Goal: Find specific page/section: Locate a particular part of the current website

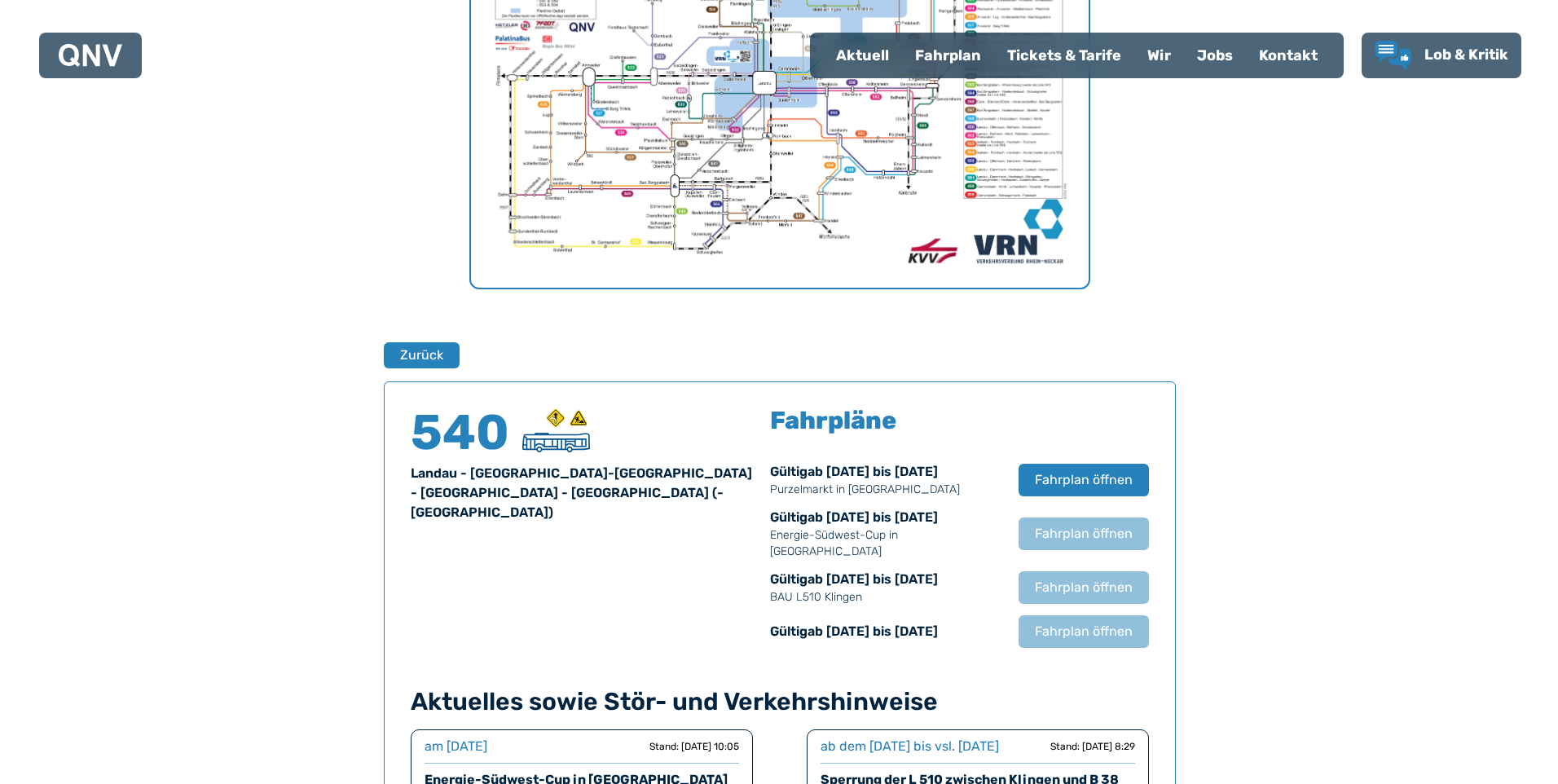
scroll to position [776, 0]
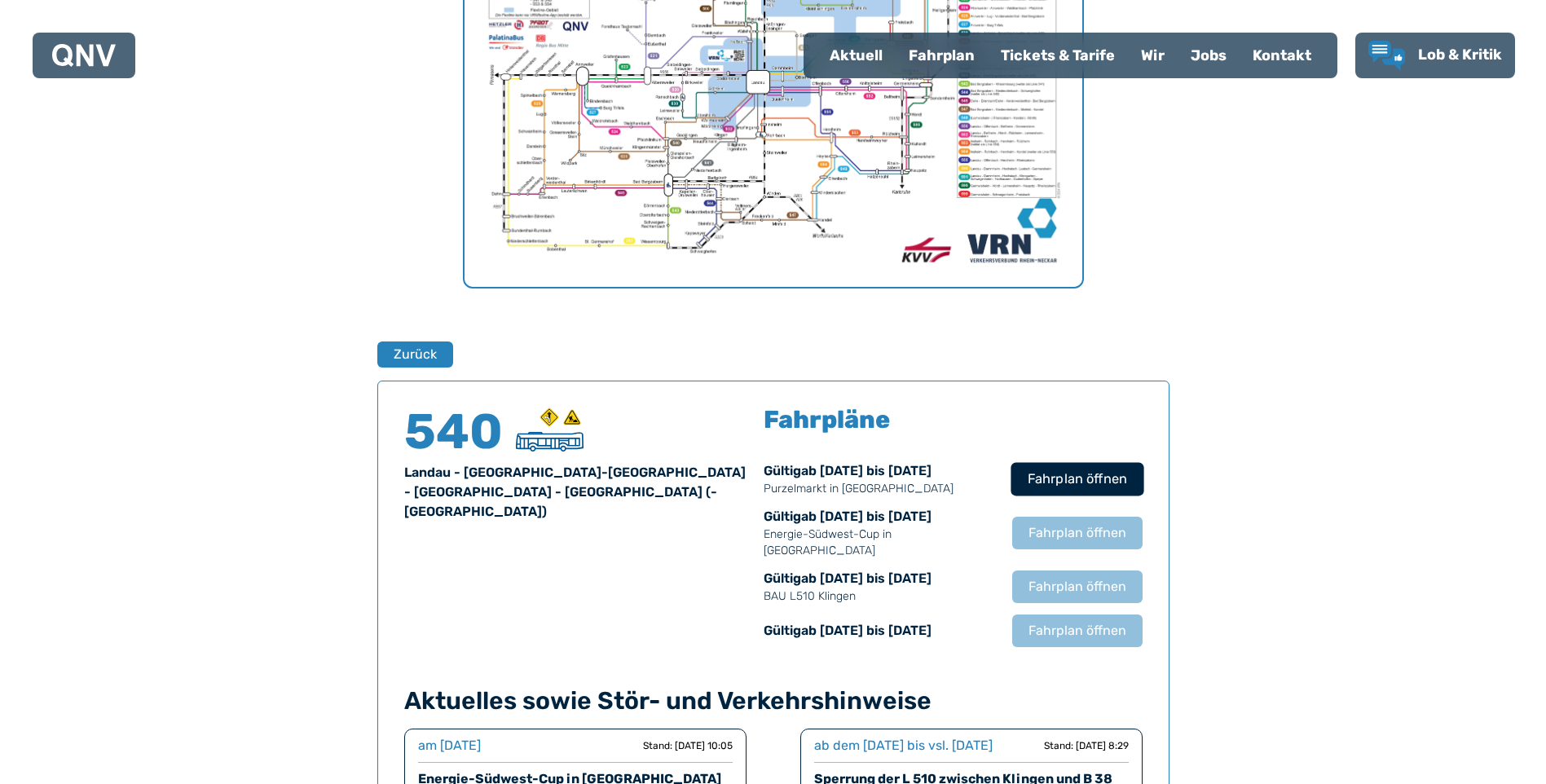
click at [1070, 475] on span "Fahrplan öffnen" at bounding box center [1076, 479] width 99 height 19
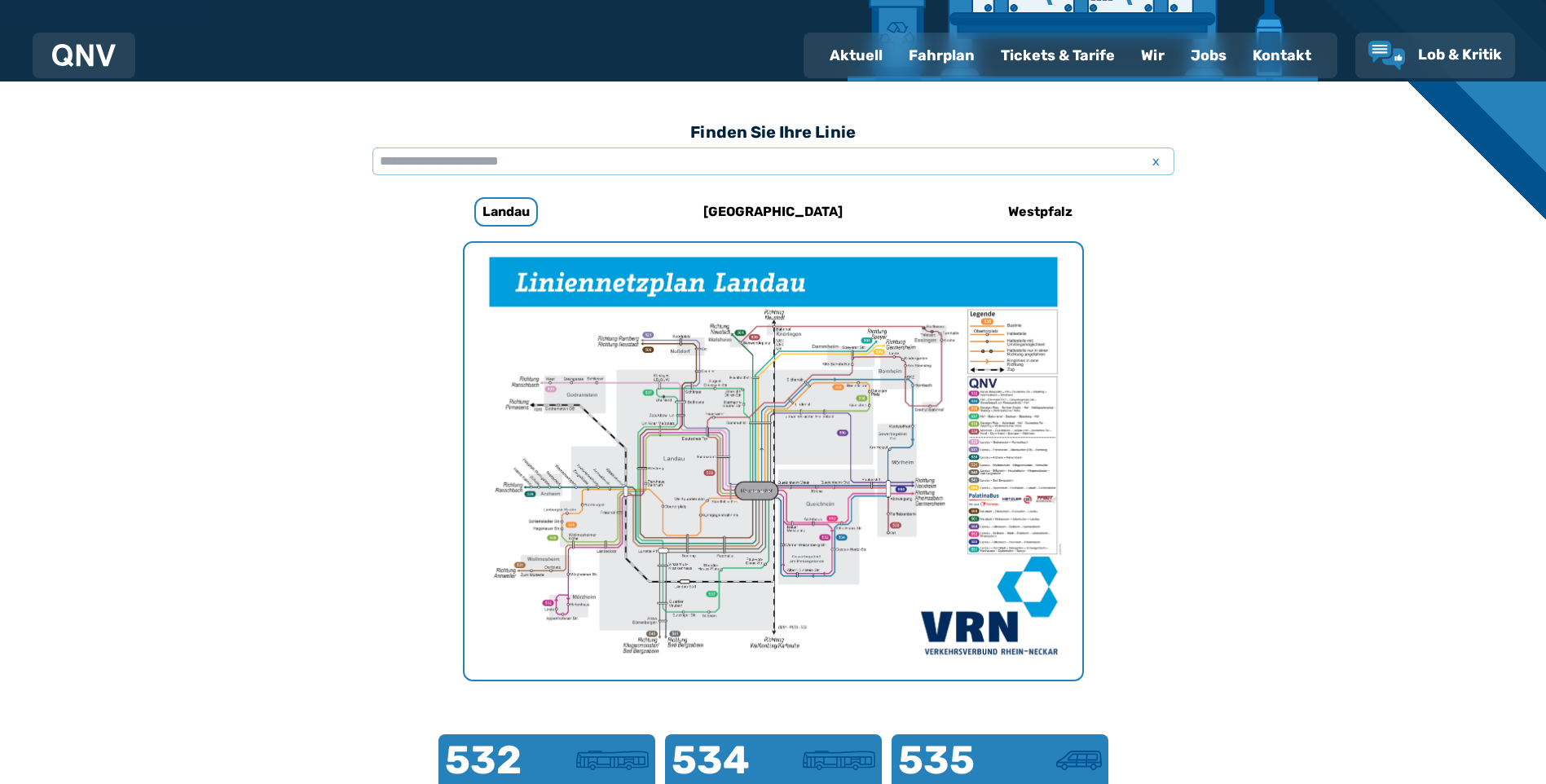
scroll to position [74, 0]
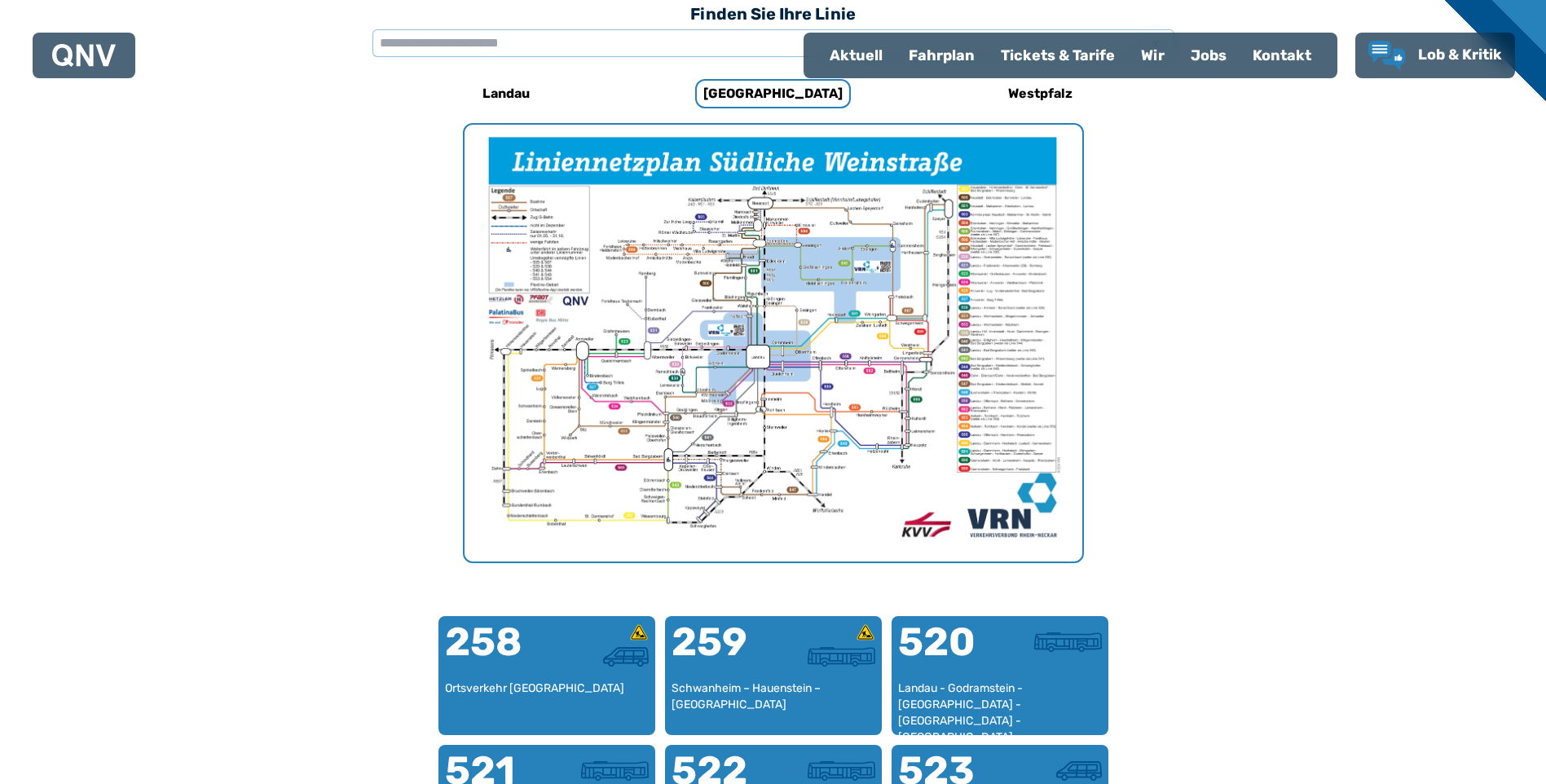
scroll to position [502, 0]
click at [930, 49] on div "Fahrplan" at bounding box center [942, 55] width 92 height 42
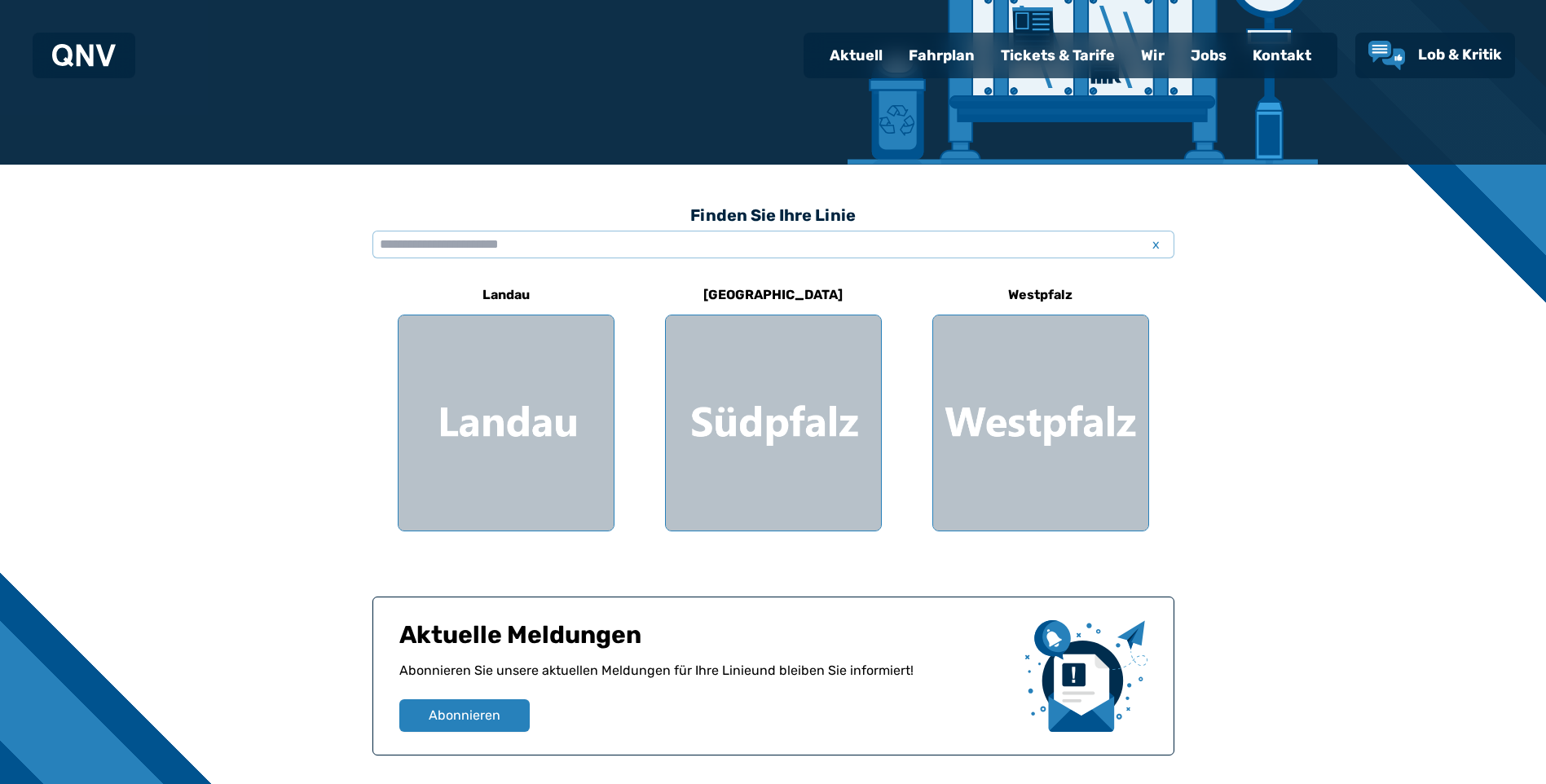
scroll to position [326, 0]
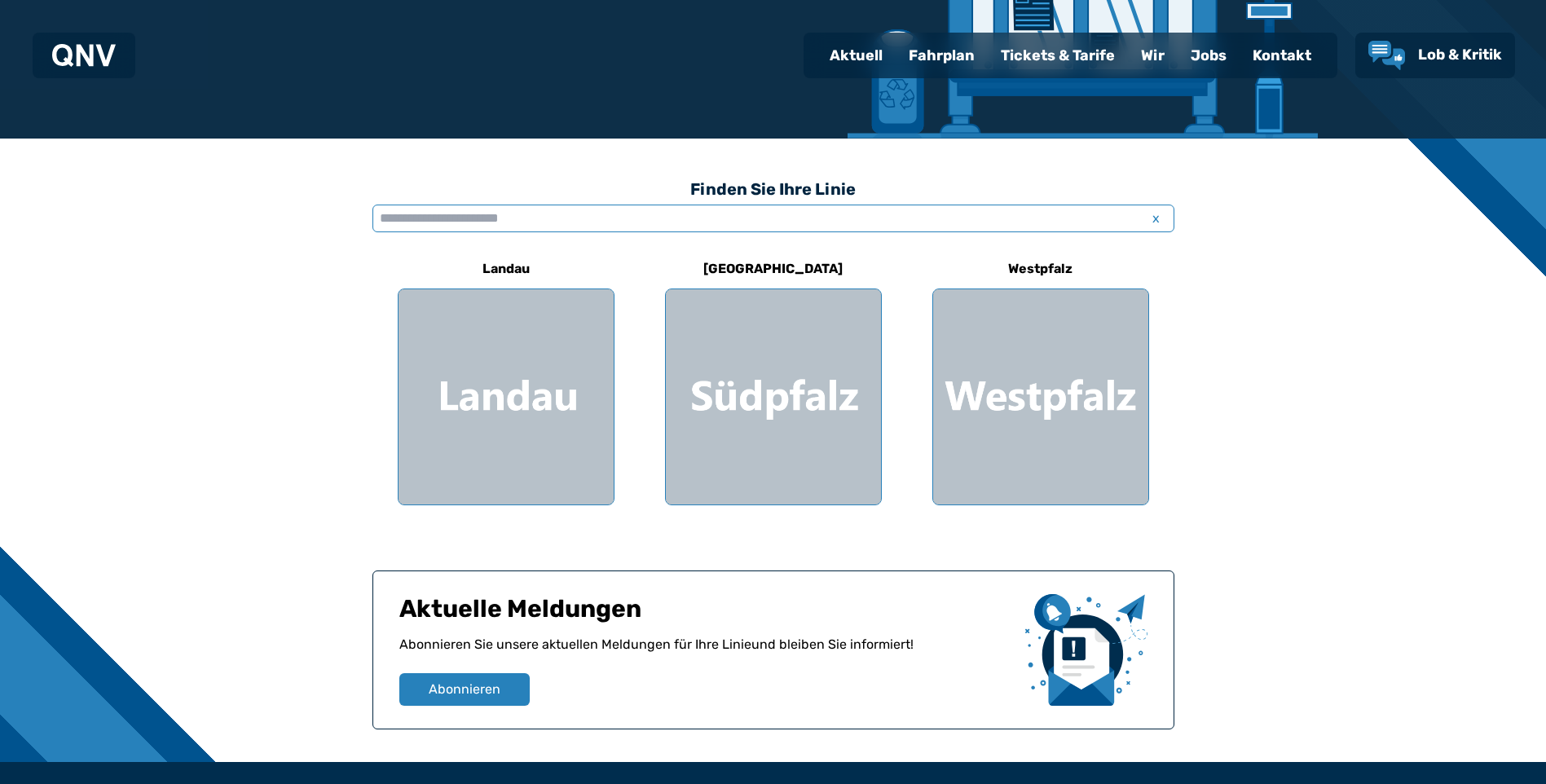
click at [448, 216] on input "text" at bounding box center [773, 218] width 802 height 28
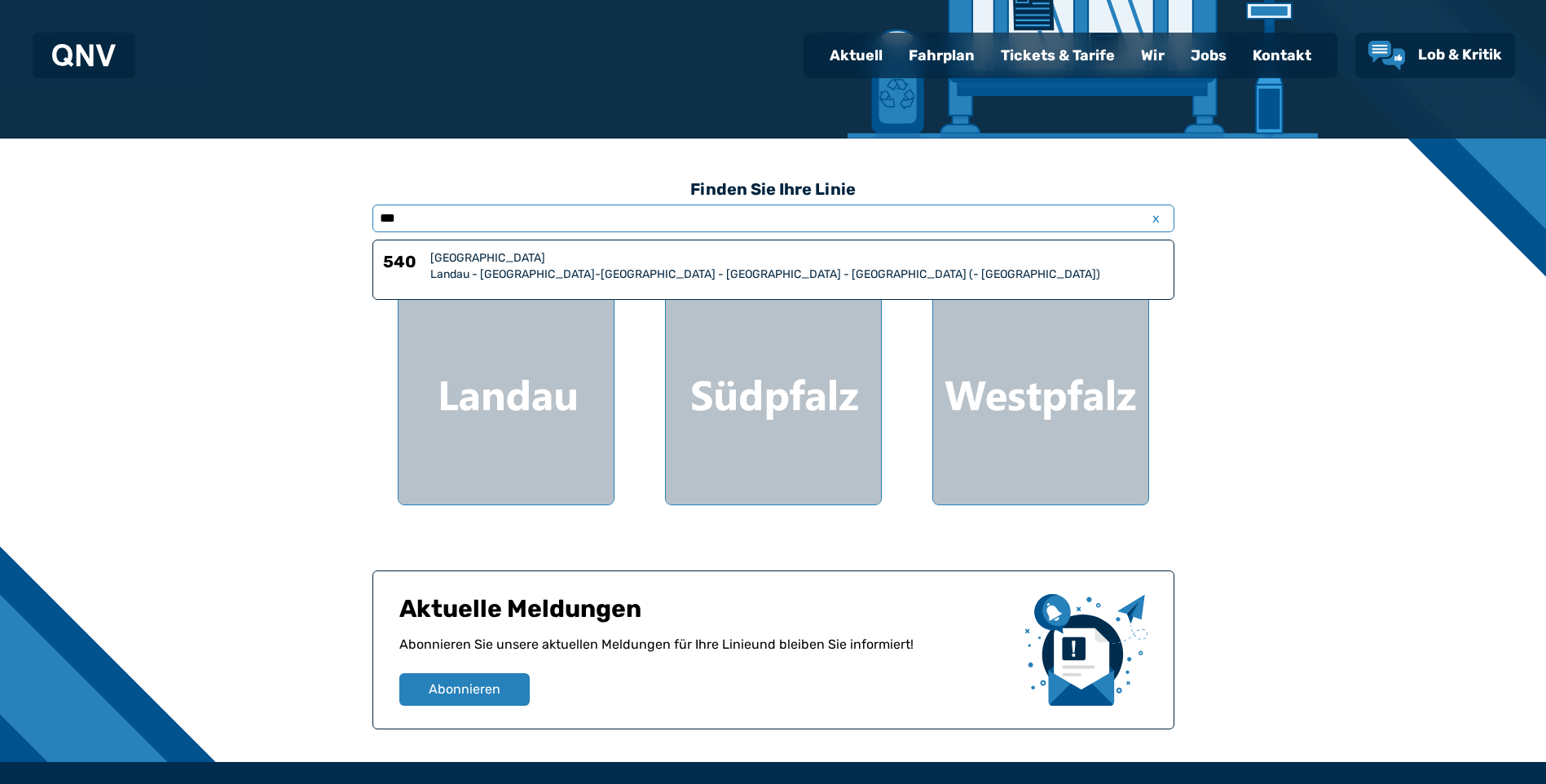
type input "***"
click at [475, 266] on div "Landau - [GEOGRAPHIC_DATA]-[GEOGRAPHIC_DATA] - [GEOGRAPHIC_DATA] - [GEOGRAPHIC_…" at bounding box center [797, 274] width 733 height 16
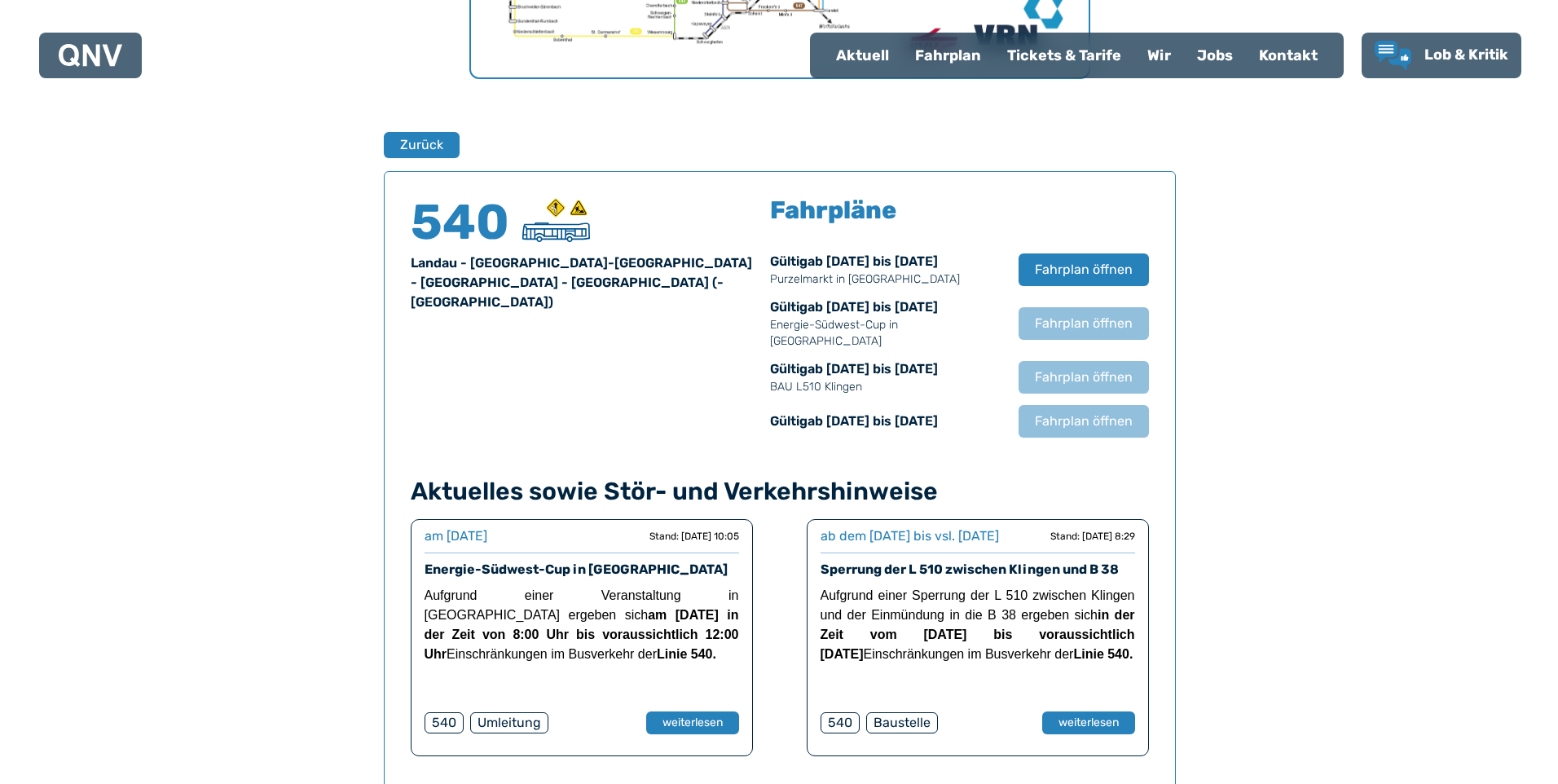
scroll to position [1074, 0]
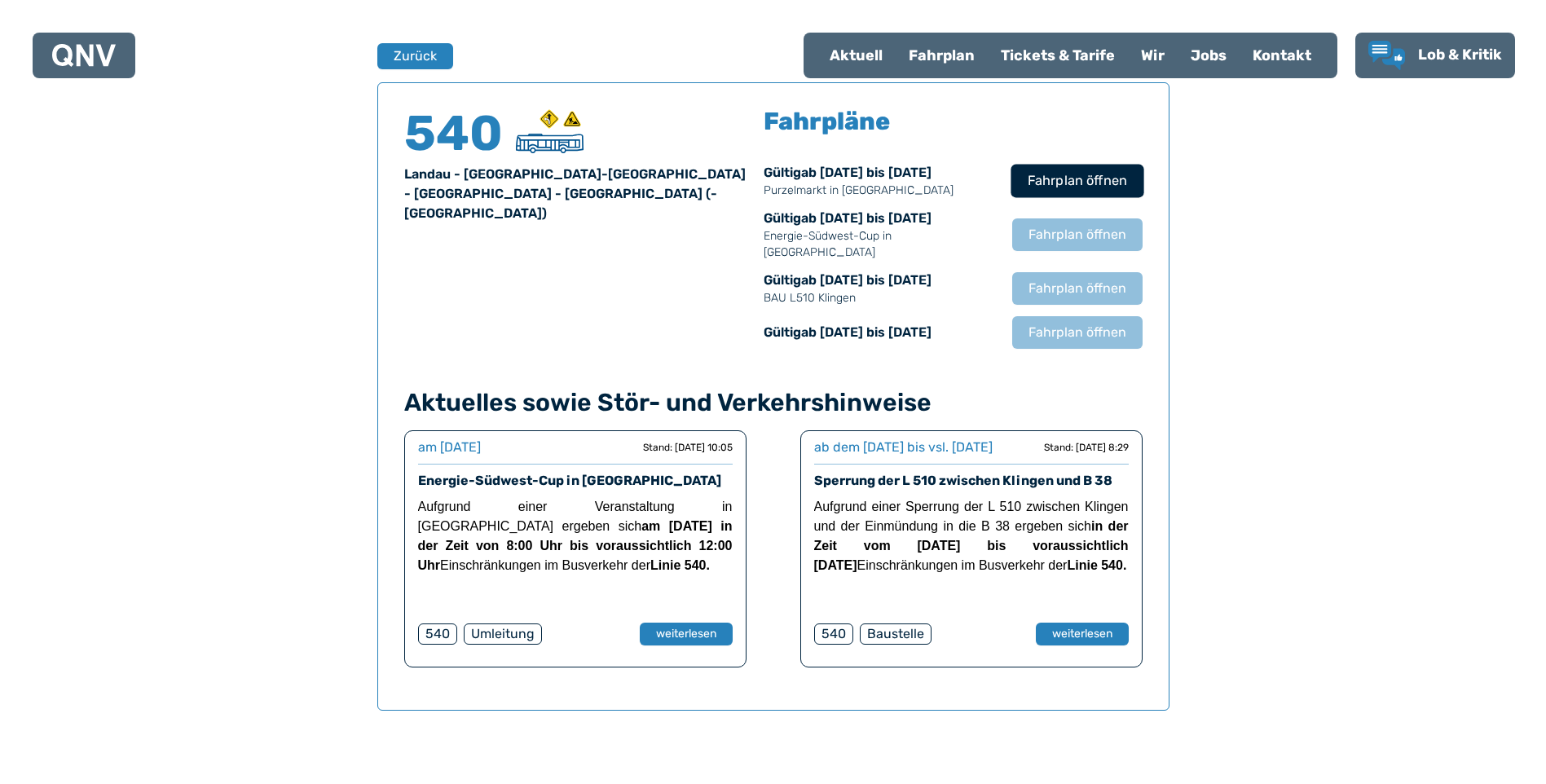
click at [1049, 186] on span "Fahrplan öffnen" at bounding box center [1076, 181] width 99 height 19
